Goal: Information Seeking & Learning: Learn about a topic

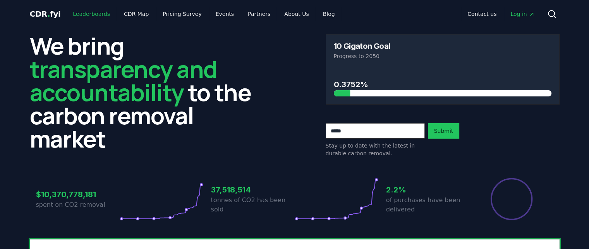
click at [87, 14] on link "Leaderboards" at bounding box center [92, 14] width 50 height 14
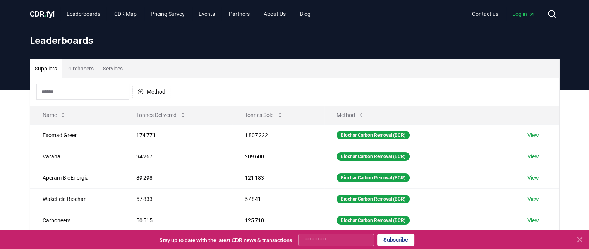
click at [24, 137] on div "Suppliers Purchasers Services Method Name Tonnes Delivered Tonnes Sold Method E…" at bounding box center [295, 214] width 542 height 310
drag, startPoint x: 22, startPoint y: 41, endPoint x: 97, endPoint y: 41, distance: 74.3
click at [97, 41] on header "Leaderboards" at bounding box center [294, 59] width 589 height 62
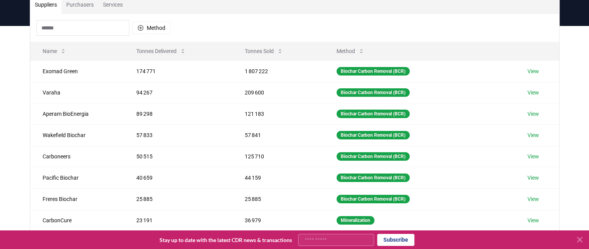
scroll to position [77, 0]
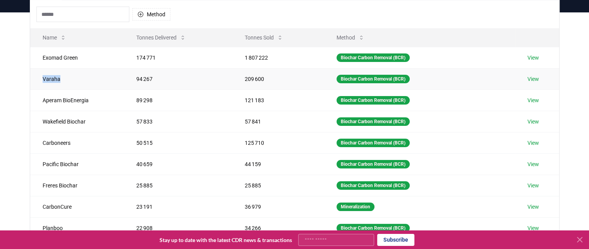
drag, startPoint x: 43, startPoint y: 76, endPoint x: 62, endPoint y: 77, distance: 19.4
click at [62, 77] on td "Varaha" at bounding box center [77, 78] width 94 height 21
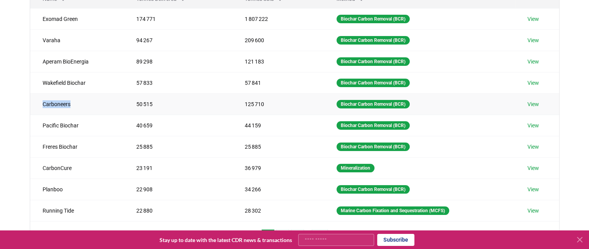
drag, startPoint x: 42, startPoint y: 105, endPoint x: 71, endPoint y: 105, distance: 29.0
click at [71, 105] on td "Carboneers" at bounding box center [77, 103] width 94 height 21
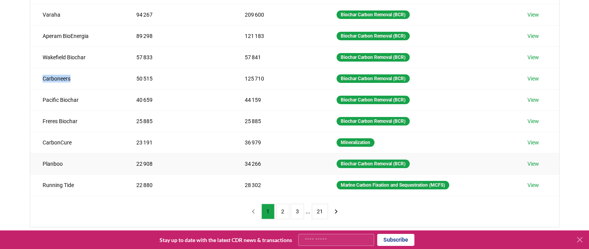
scroll to position [155, 0]
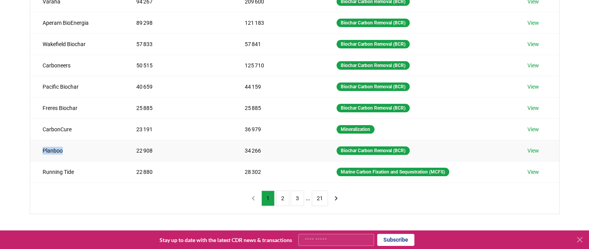
drag, startPoint x: 43, startPoint y: 151, endPoint x: 64, endPoint y: 151, distance: 20.1
click at [64, 151] on td "Planboo" at bounding box center [77, 150] width 94 height 21
drag, startPoint x: 43, startPoint y: 169, endPoint x: 76, endPoint y: 168, distance: 32.5
click at [76, 168] on td "Running Tide" at bounding box center [77, 171] width 94 height 21
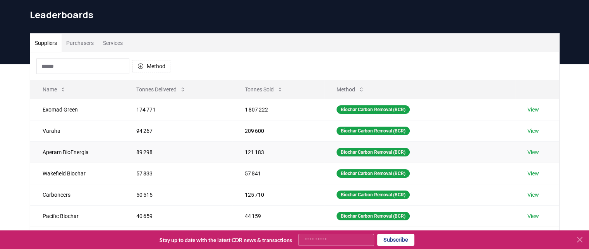
scroll to position [39, 0]
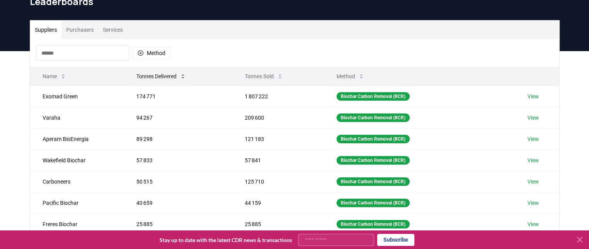
click at [163, 76] on button "Tonnes Delivered" at bounding box center [161, 76] width 62 height 15
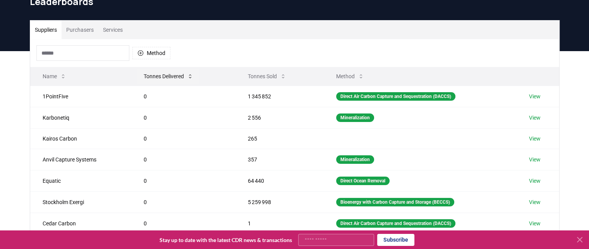
click at [163, 76] on button "Tonnes Delivered" at bounding box center [168, 76] width 62 height 15
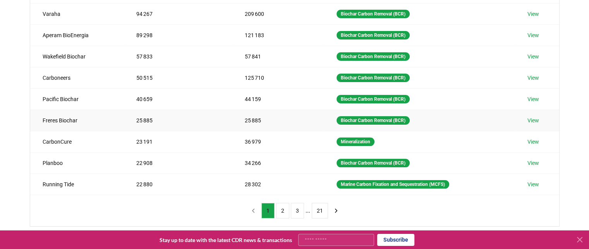
scroll to position [155, 0]
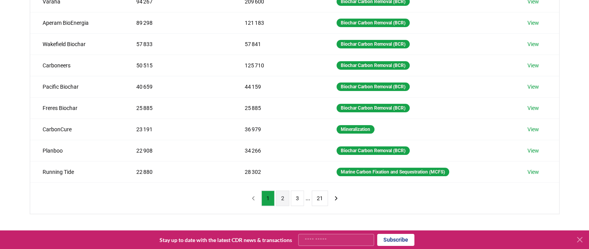
drag, startPoint x: 279, startPoint y: 196, endPoint x: 281, endPoint y: 202, distance: 6.4
click at [281, 202] on button "2" at bounding box center [282, 198] width 13 height 15
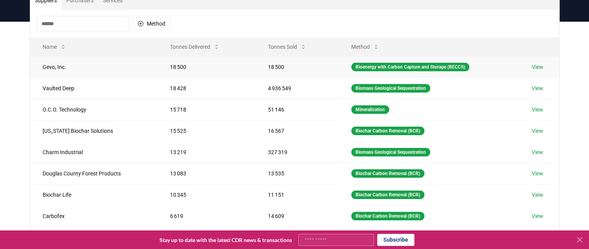
scroll to position [77, 0]
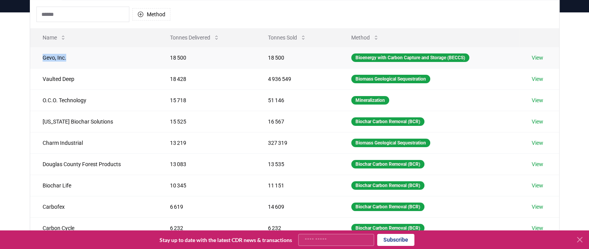
drag, startPoint x: 42, startPoint y: 57, endPoint x: 70, endPoint y: 57, distance: 27.9
click at [70, 57] on td "Gevo, Inc." at bounding box center [94, 57] width 128 height 21
drag, startPoint x: 43, startPoint y: 79, endPoint x: 90, endPoint y: 83, distance: 47.0
click at [90, 83] on td "Vaulted Deep" at bounding box center [94, 78] width 128 height 21
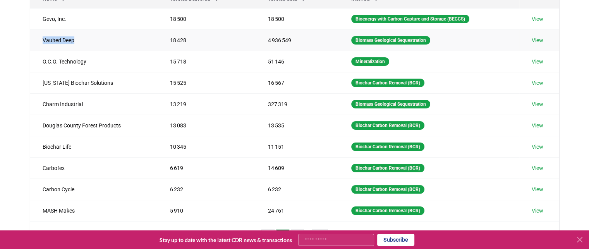
scroll to position [155, 0]
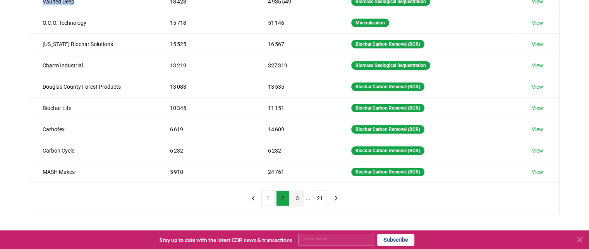
click at [297, 197] on button "3" at bounding box center [297, 198] width 13 height 15
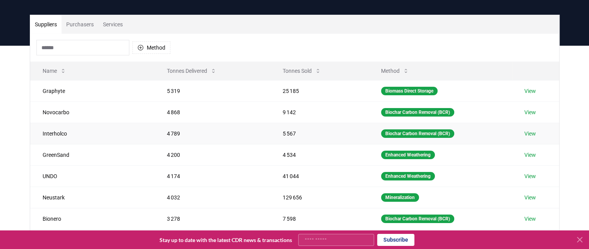
scroll to position [77, 0]
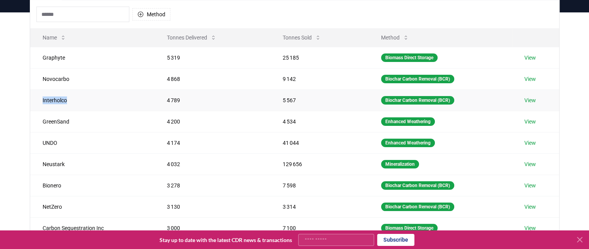
drag, startPoint x: 41, startPoint y: 100, endPoint x: 67, endPoint y: 101, distance: 25.6
click at [67, 101] on td "Interholco" at bounding box center [92, 99] width 124 height 21
drag, startPoint x: 42, startPoint y: 141, endPoint x: 64, endPoint y: 142, distance: 21.3
click at [64, 142] on td "UNDO" at bounding box center [92, 142] width 124 height 21
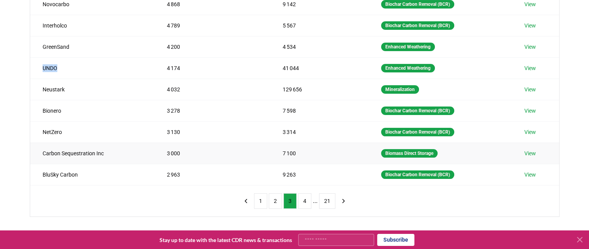
scroll to position [155, 0]
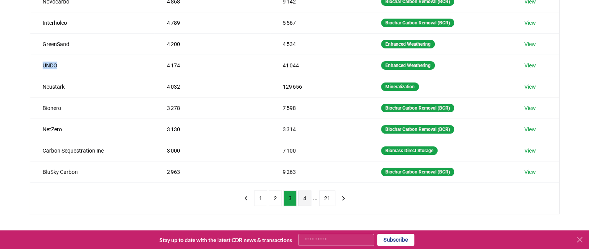
click at [300, 196] on button "4" at bounding box center [304, 198] width 13 height 15
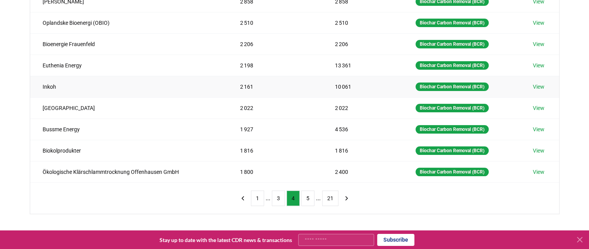
scroll to position [77, 0]
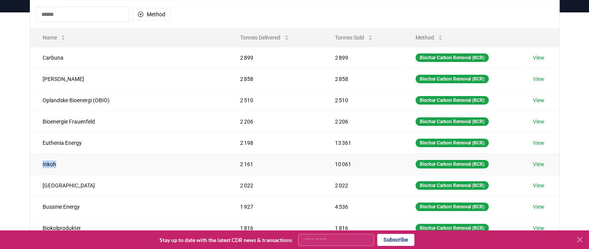
drag, startPoint x: 55, startPoint y: 164, endPoint x: 69, endPoint y: 165, distance: 14.8
click at [69, 165] on td "Inkoh" at bounding box center [129, 163] width 198 height 21
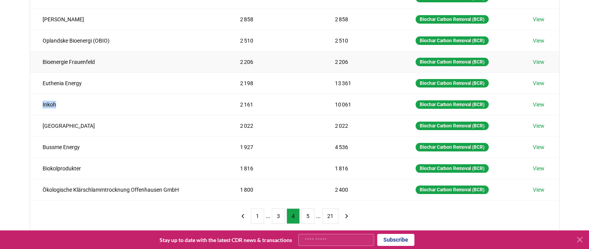
scroll to position [155, 0]
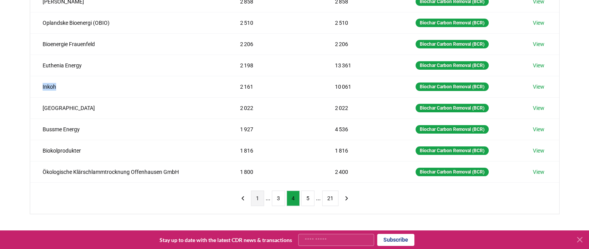
click at [260, 199] on button "1" at bounding box center [257, 198] width 13 height 15
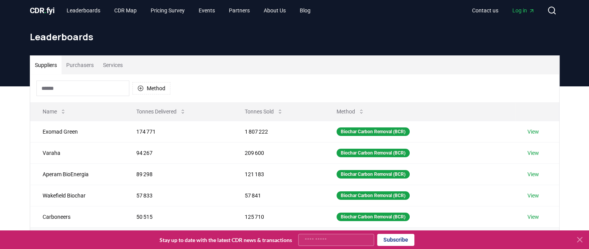
scroll to position [0, 0]
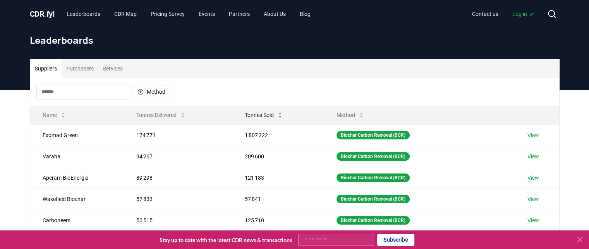
click at [269, 115] on button "Tonnes Sold" at bounding box center [264, 114] width 51 height 15
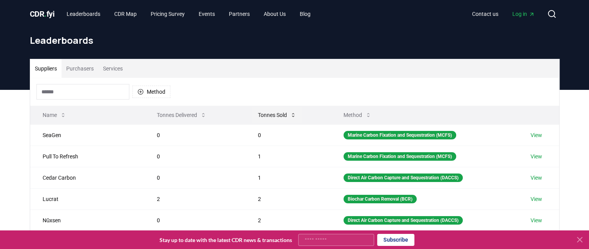
click at [269, 115] on button "Tonnes Sold" at bounding box center [277, 114] width 51 height 15
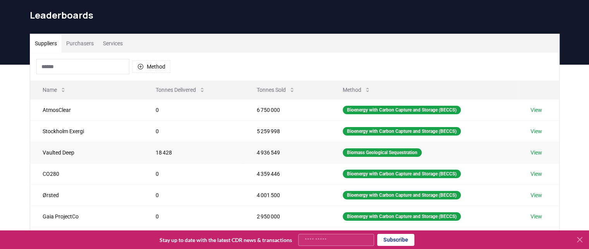
scroll to position [39, 0]
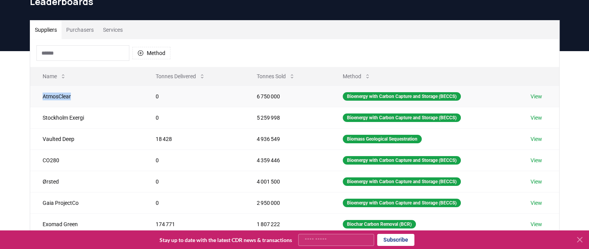
drag, startPoint x: 42, startPoint y: 96, endPoint x: 72, endPoint y: 99, distance: 30.8
click at [72, 99] on td "AtmosClear" at bounding box center [86, 96] width 113 height 21
drag, startPoint x: 235, startPoint y: 97, endPoint x: 262, endPoint y: 94, distance: 26.8
click at [262, 94] on td "6 750 000" at bounding box center [287, 96] width 86 height 21
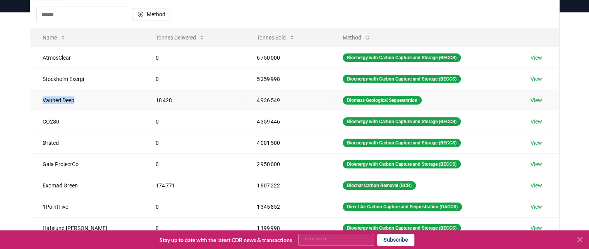
drag, startPoint x: 43, startPoint y: 101, endPoint x: 77, endPoint y: 100, distance: 34.5
click at [77, 100] on td "Vaulted Deep" at bounding box center [86, 99] width 113 height 21
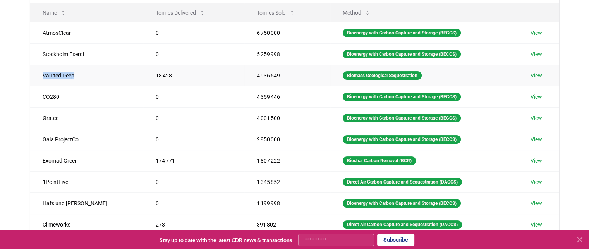
scroll to position [116, 0]
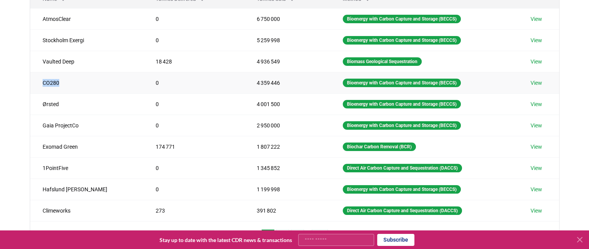
drag, startPoint x: 43, startPoint y: 82, endPoint x: 60, endPoint y: 84, distance: 16.7
click at [60, 84] on td "CO280" at bounding box center [86, 82] width 113 height 21
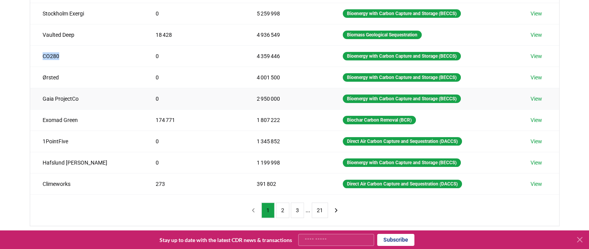
scroll to position [155, 0]
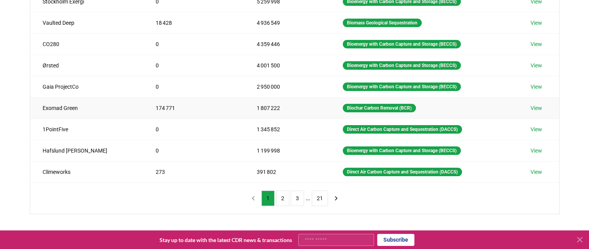
click at [43, 108] on td "Exomad Green" at bounding box center [86, 107] width 113 height 21
drag, startPoint x: 42, startPoint y: 127, endPoint x: 68, endPoint y: 129, distance: 26.0
click at [68, 129] on td "1PointFive" at bounding box center [86, 128] width 113 height 21
click at [280, 195] on button "2" at bounding box center [282, 198] width 13 height 15
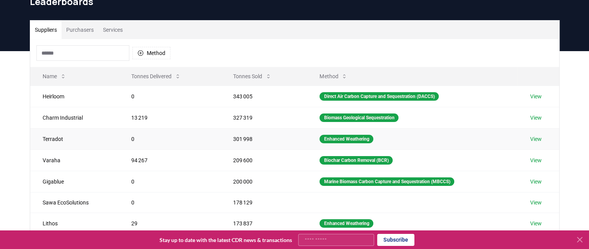
scroll to position [77, 0]
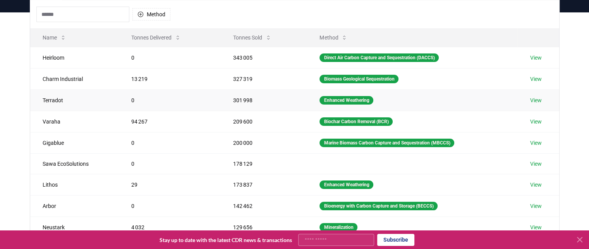
click at [46, 101] on td "Terradot" at bounding box center [74, 99] width 89 height 21
click at [53, 125] on td "Varaha" at bounding box center [74, 121] width 89 height 21
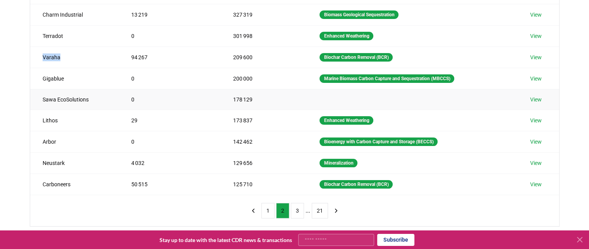
scroll to position [155, 0]
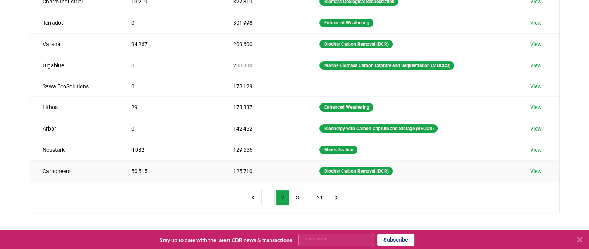
click at [60, 172] on td "Carboneers" at bounding box center [74, 170] width 89 height 21
click at [300, 196] on button "3" at bounding box center [297, 197] width 13 height 15
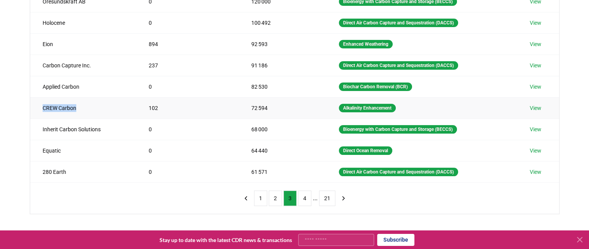
drag, startPoint x: 37, startPoint y: 108, endPoint x: 92, endPoint y: 110, distance: 54.6
click at [92, 110] on td "CREW Carbon" at bounding box center [83, 107] width 106 height 21
drag, startPoint x: 42, startPoint y: 65, endPoint x: 108, endPoint y: 70, distance: 66.4
click at [108, 70] on td "Carbon Capture Inc." at bounding box center [83, 65] width 106 height 21
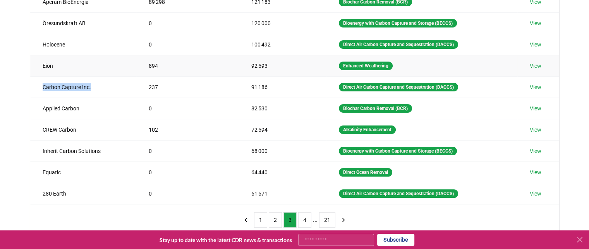
scroll to position [116, 0]
